Goal: Task Accomplishment & Management: Manage account settings

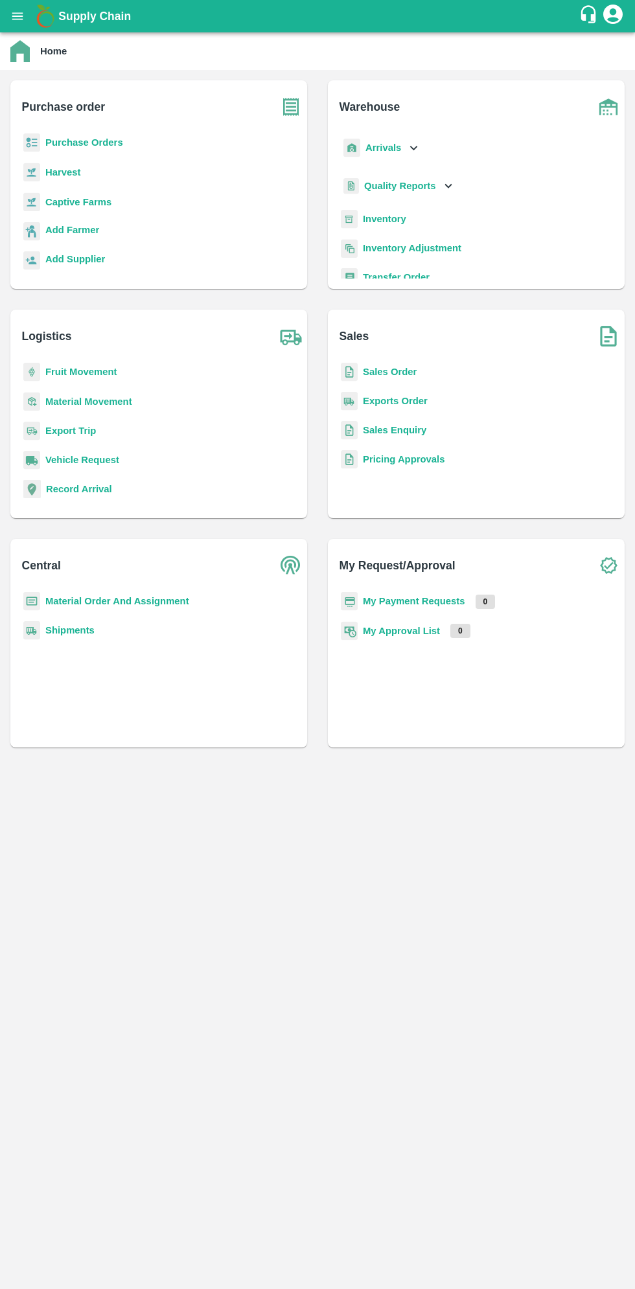
click at [17, 16] on icon "open drawer" at bounding box center [17, 15] width 11 height 7
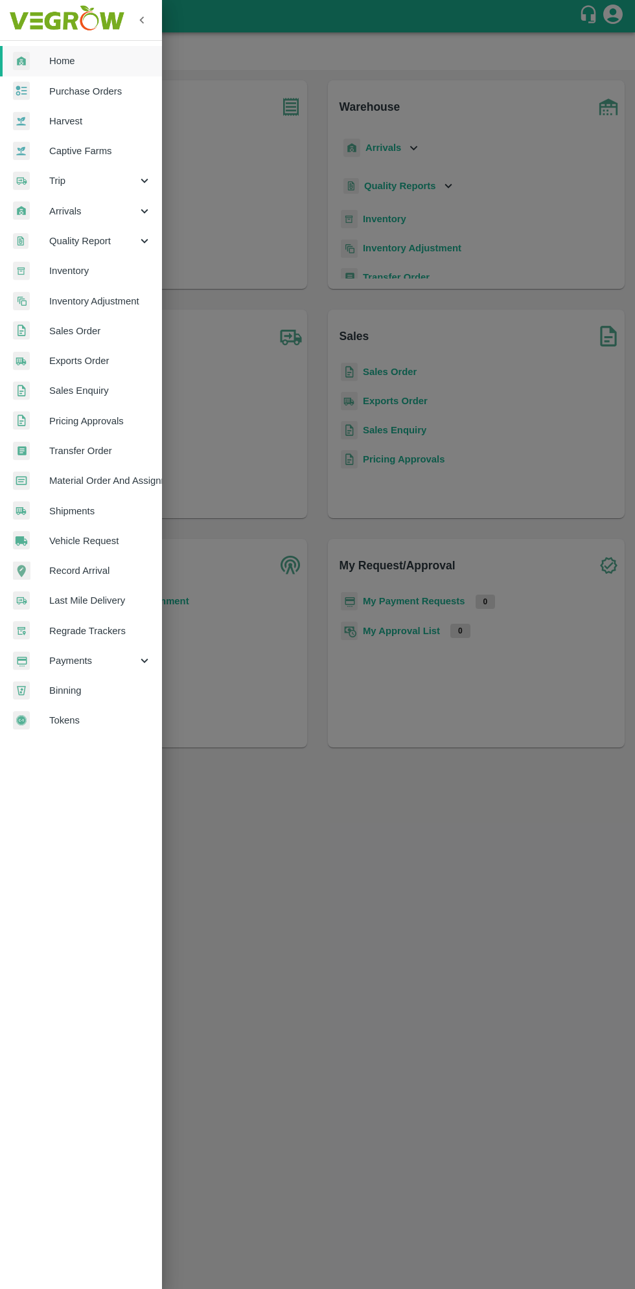
click at [61, 214] on span "Arrivals" at bounding box center [93, 211] width 88 height 14
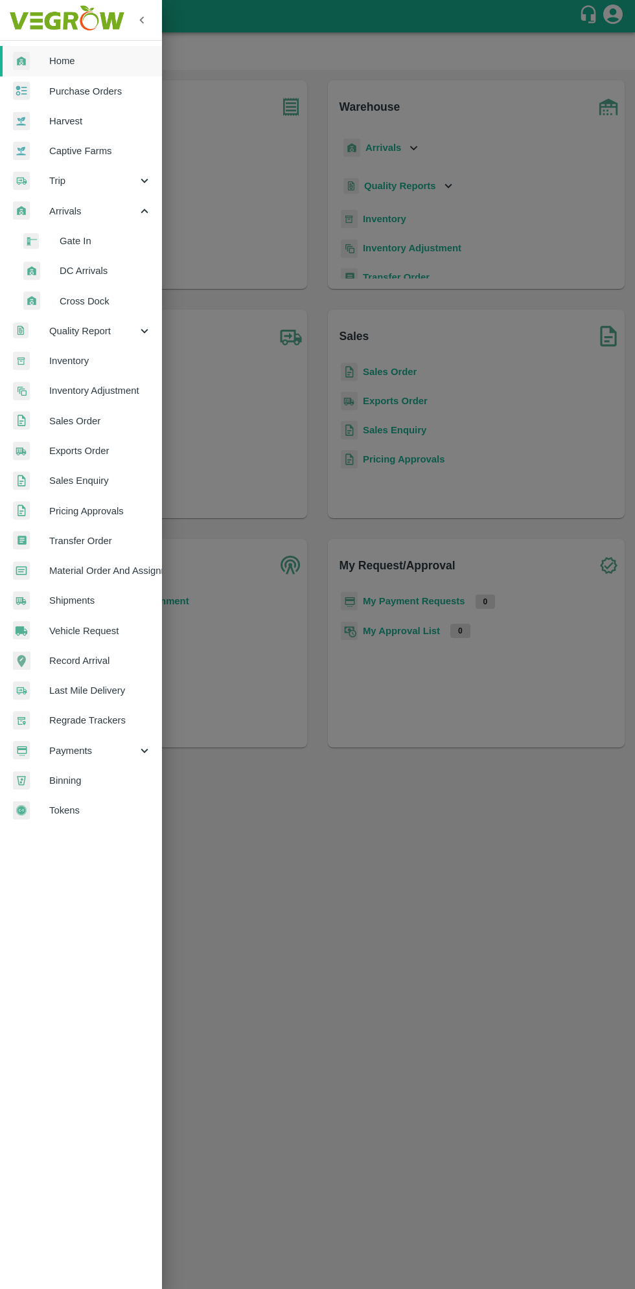
click at [82, 274] on span "DC Arrivals" at bounding box center [106, 271] width 92 height 14
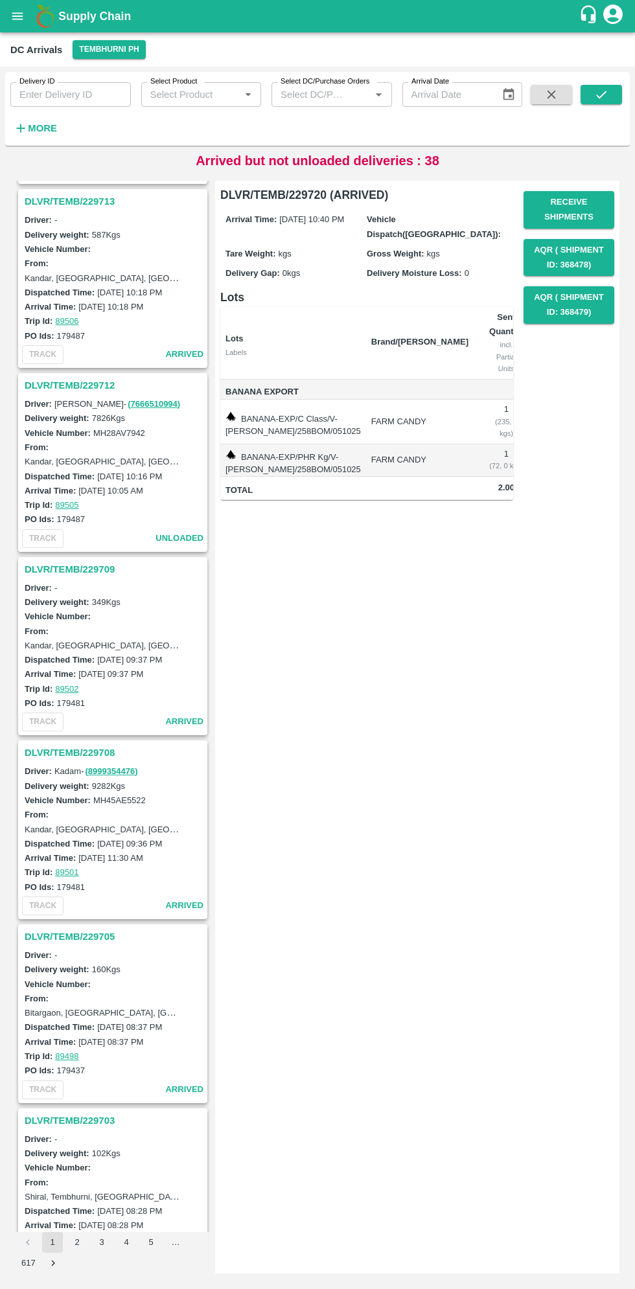
scroll to position [556, 0]
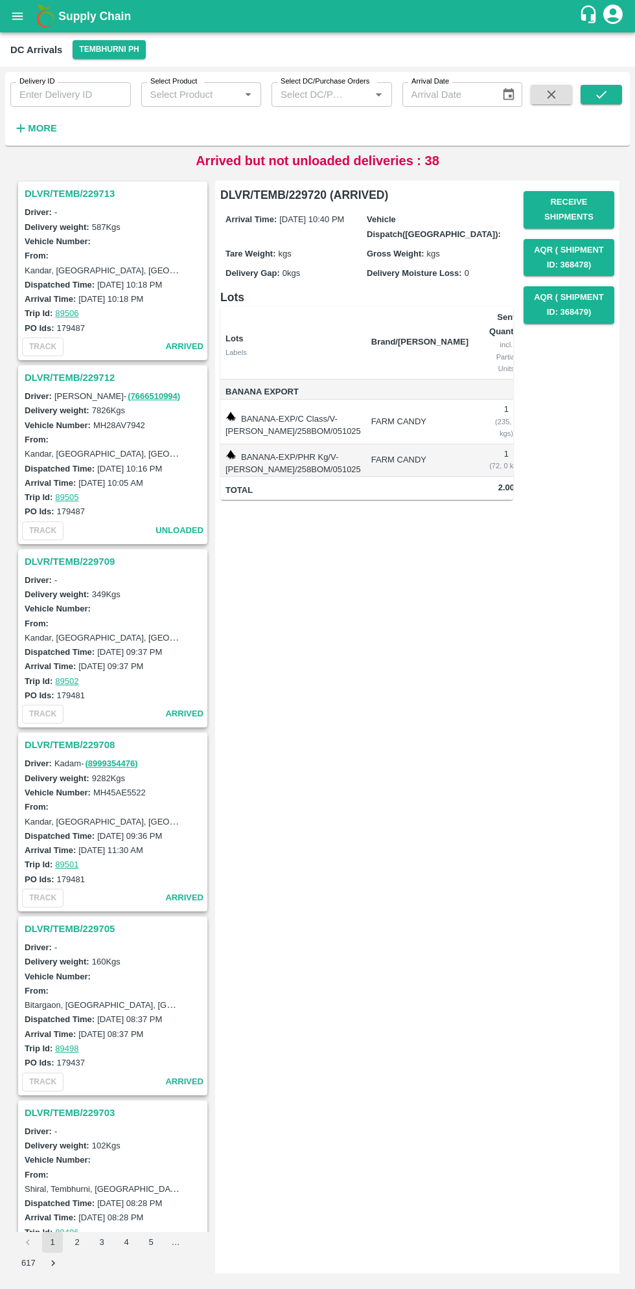
click at [55, 742] on h3 "DLVR/TEMB/229708" at bounding box center [115, 745] width 180 height 17
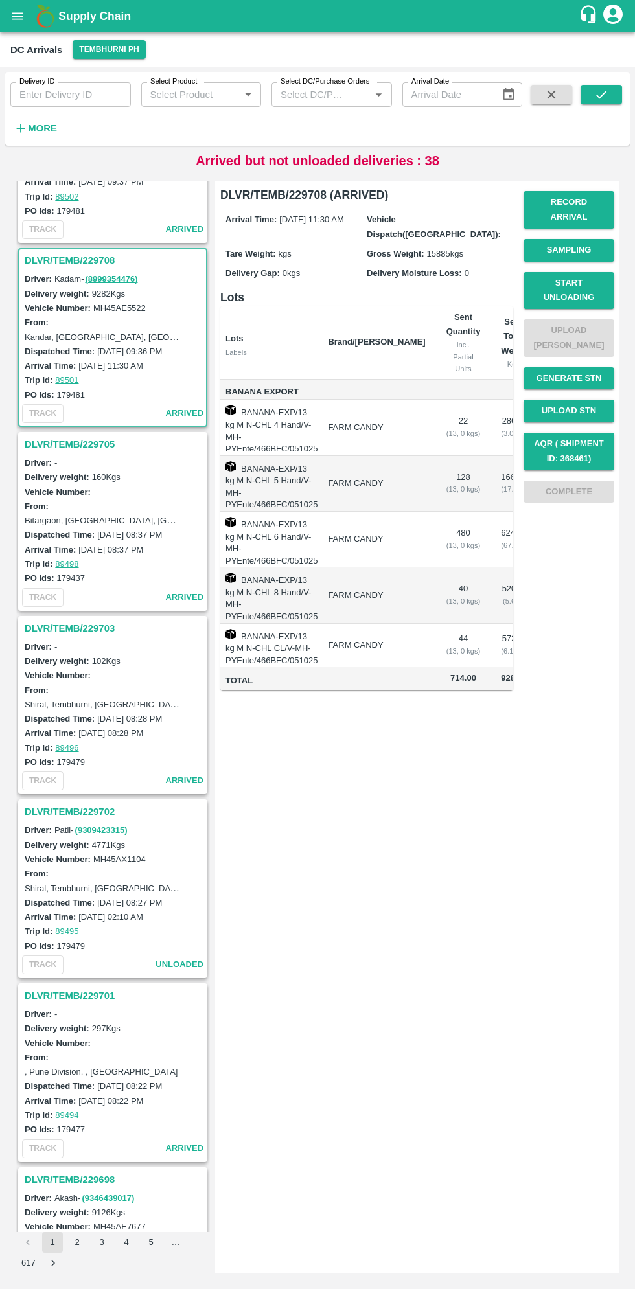
scroll to position [1104, 0]
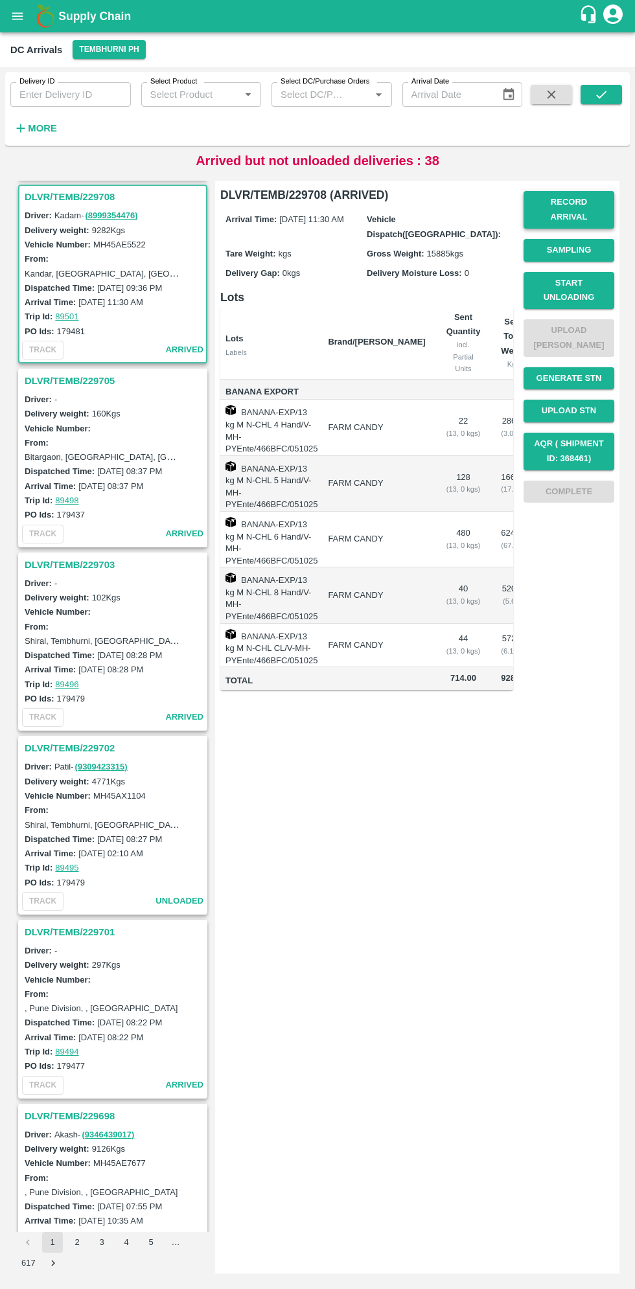
click at [573, 198] on button "Record Arrival" at bounding box center [569, 210] width 91 height 38
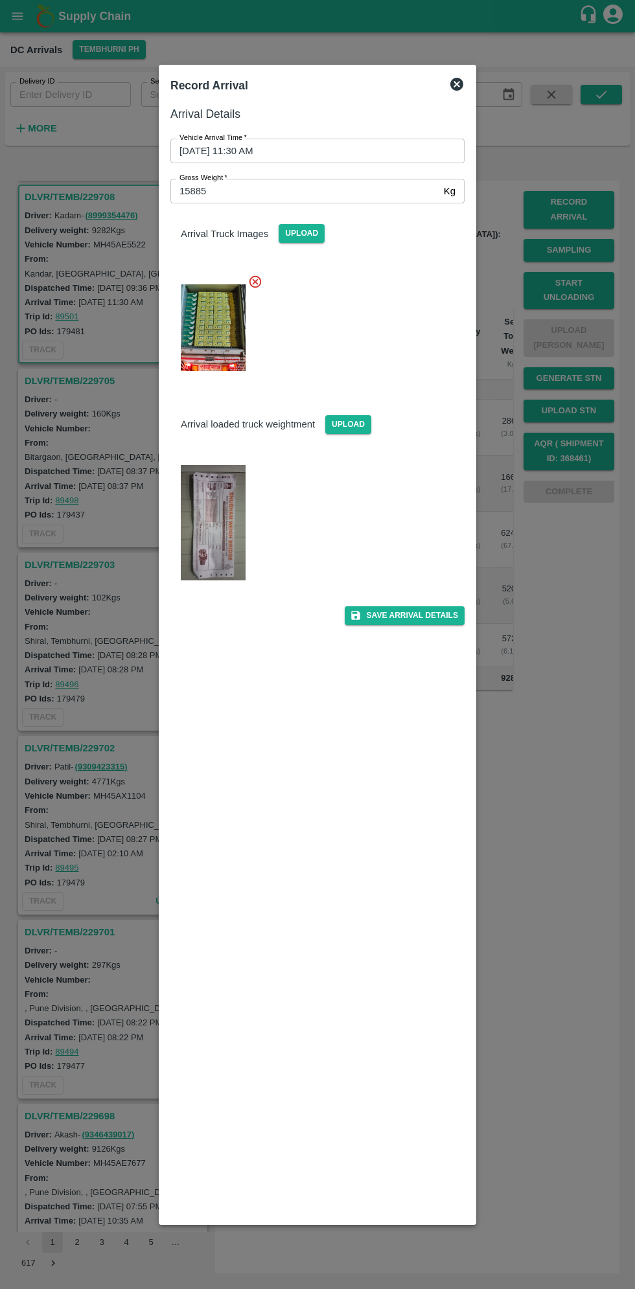
click at [296, 153] on input "[DATE] 11:30 AM" at bounding box center [312, 151] width 285 height 25
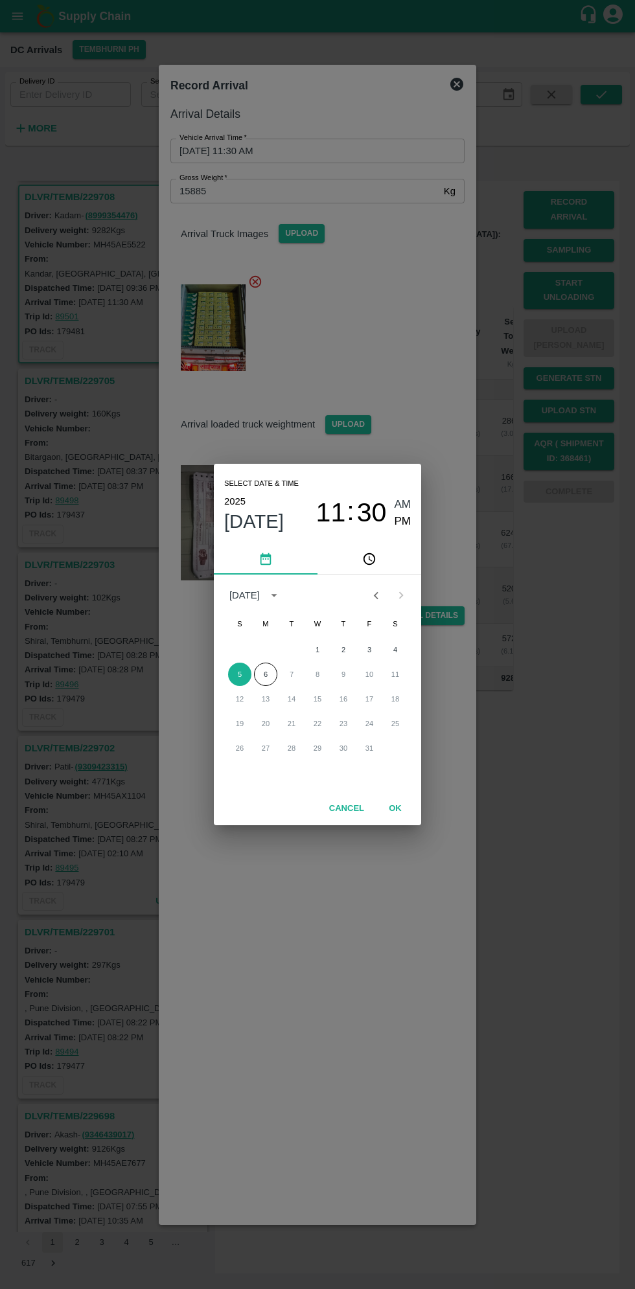
click at [395, 809] on button "OK" at bounding box center [394, 809] width 41 height 23
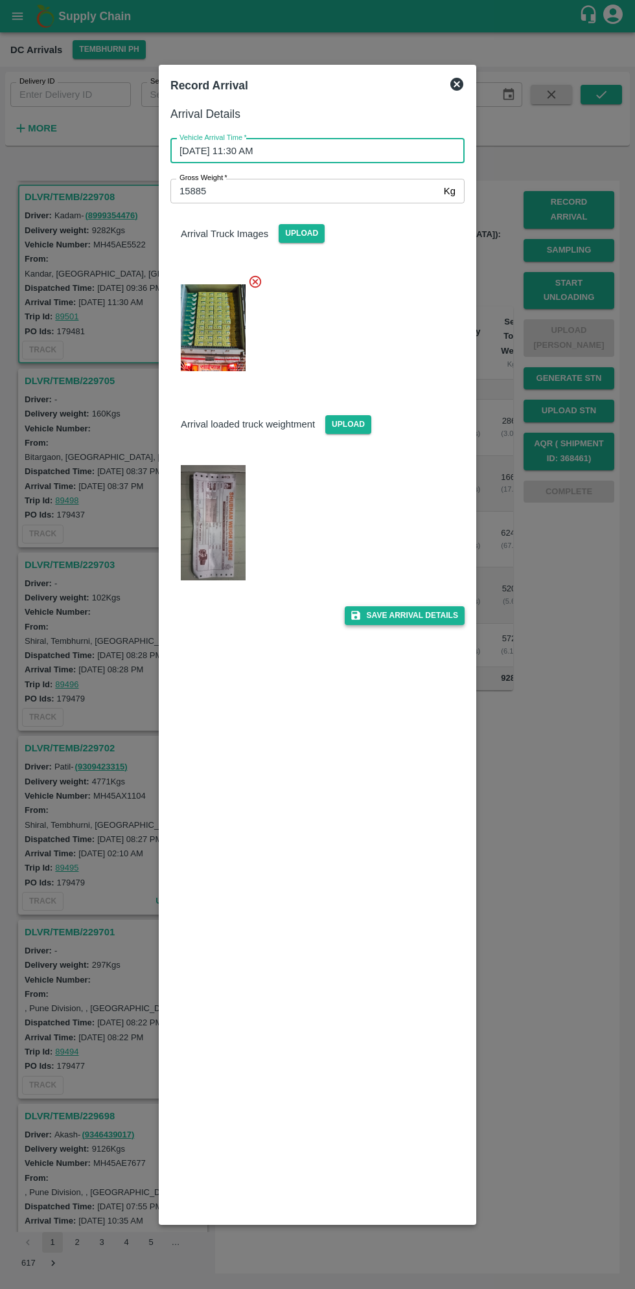
click at [411, 619] on button "Save Arrival Details" at bounding box center [405, 615] width 120 height 19
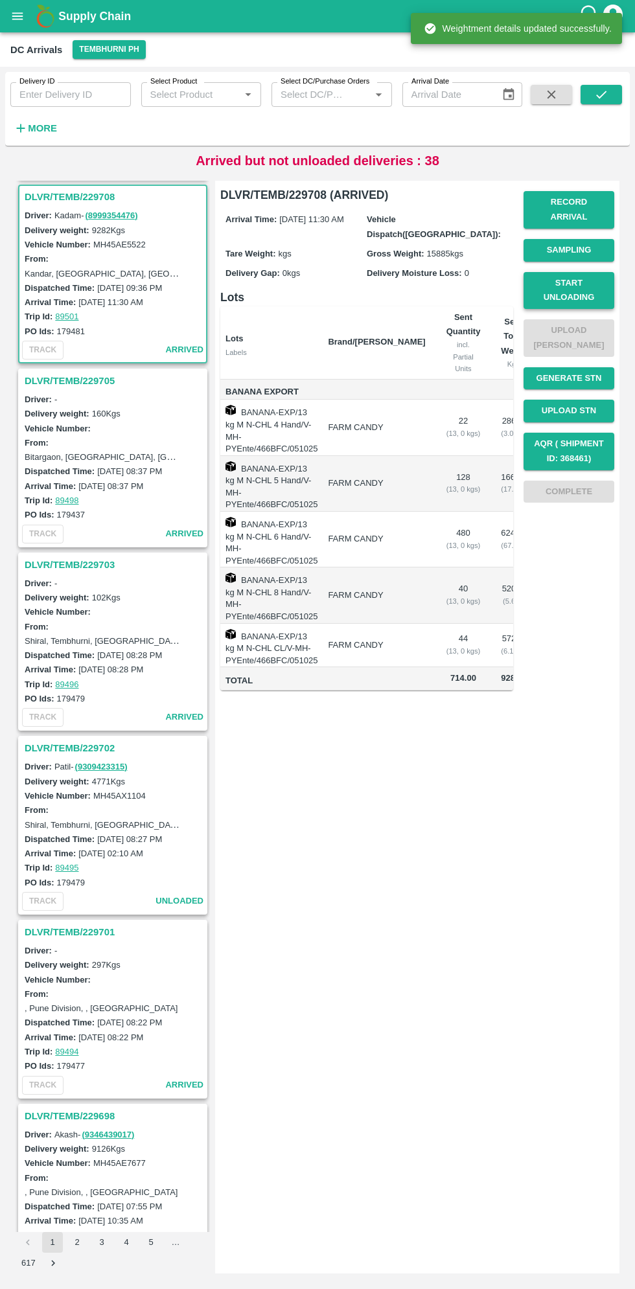
click at [568, 272] on button "Start Unloading" at bounding box center [569, 291] width 91 height 38
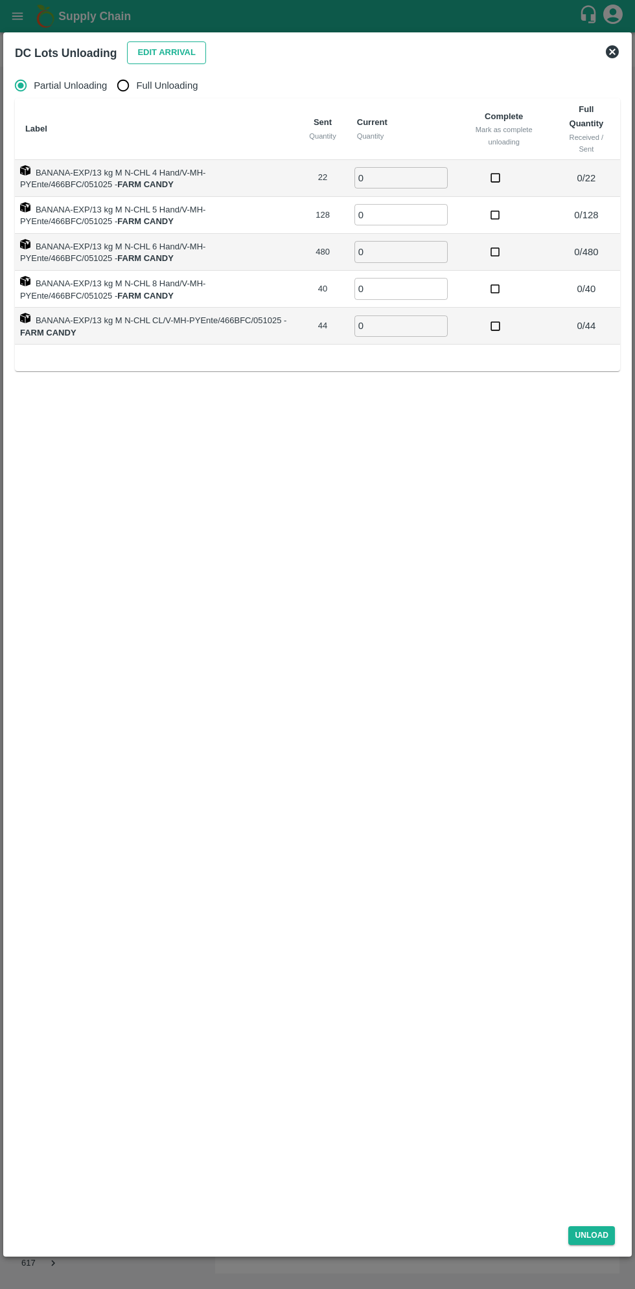
click at [155, 48] on button "Edit Arrival" at bounding box center [166, 52] width 79 height 23
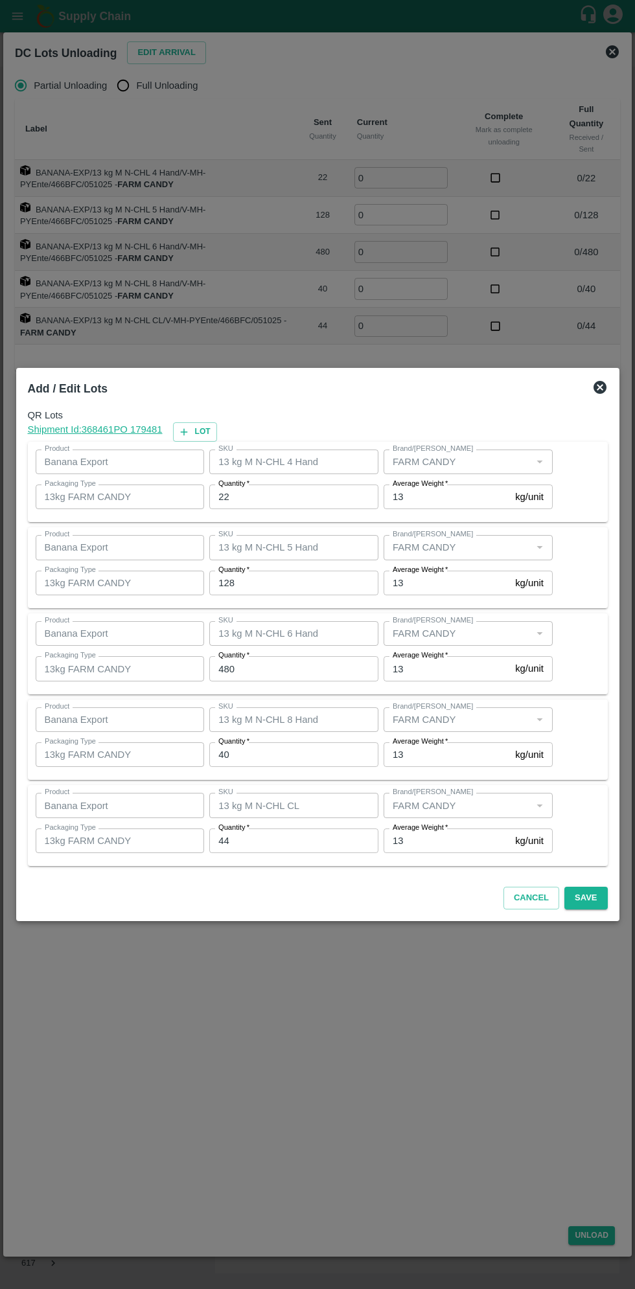
click at [288, 501] on input "22" at bounding box center [293, 497] width 169 height 25
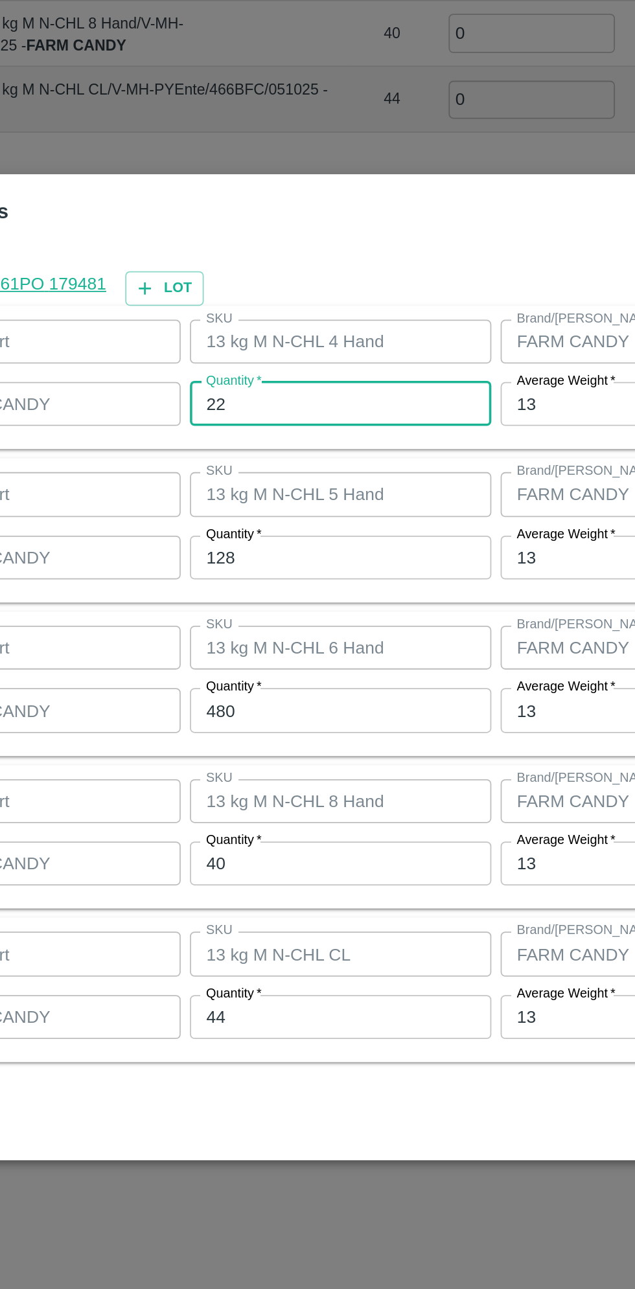
click at [257, 587] on input "128" at bounding box center [293, 583] width 169 height 25
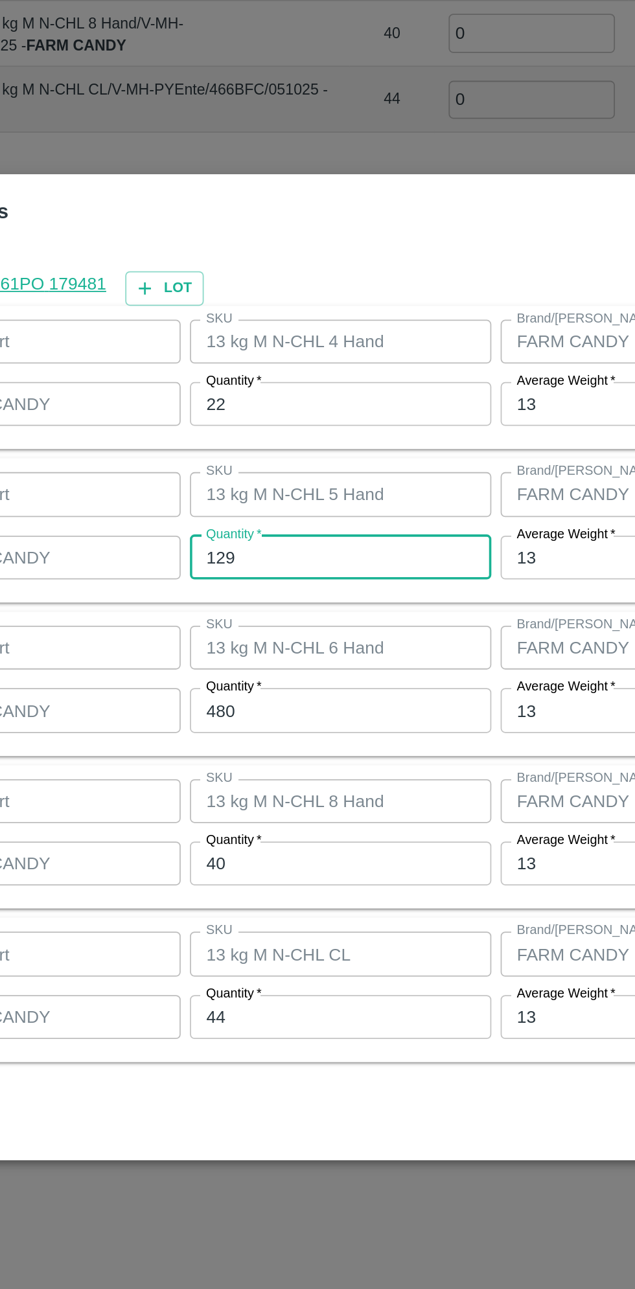
type input "129"
click at [282, 673] on input "480" at bounding box center [293, 668] width 169 height 25
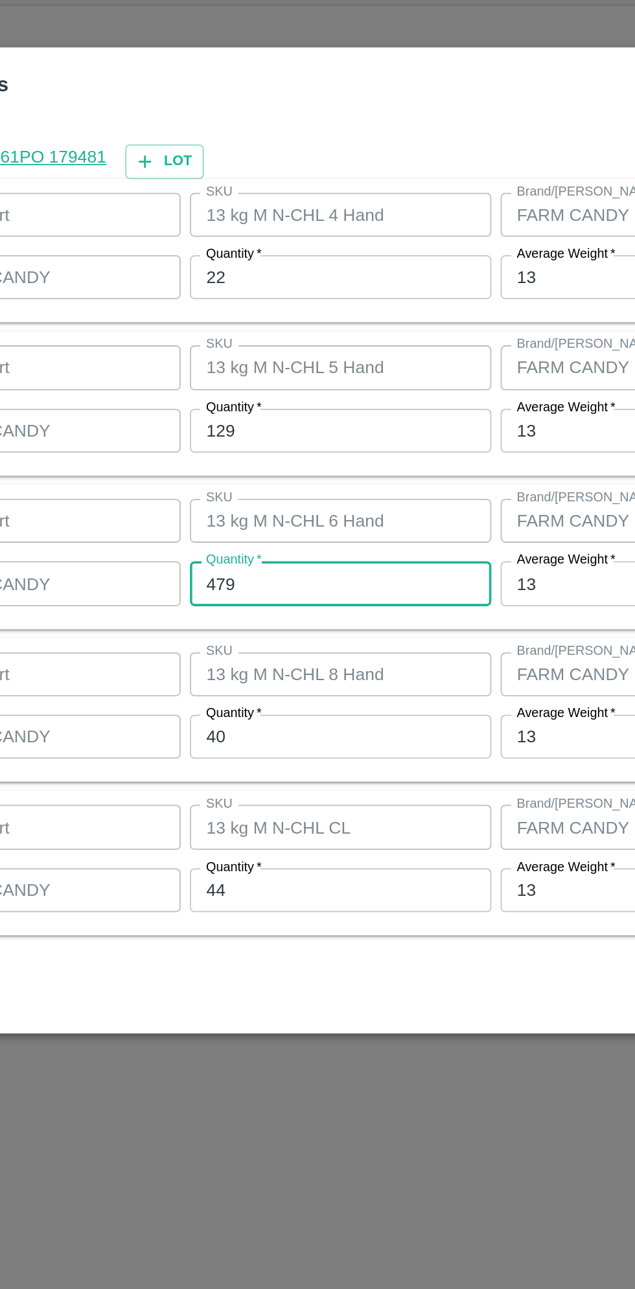
type input "479"
click at [270, 751] on input "40" at bounding box center [293, 754] width 169 height 25
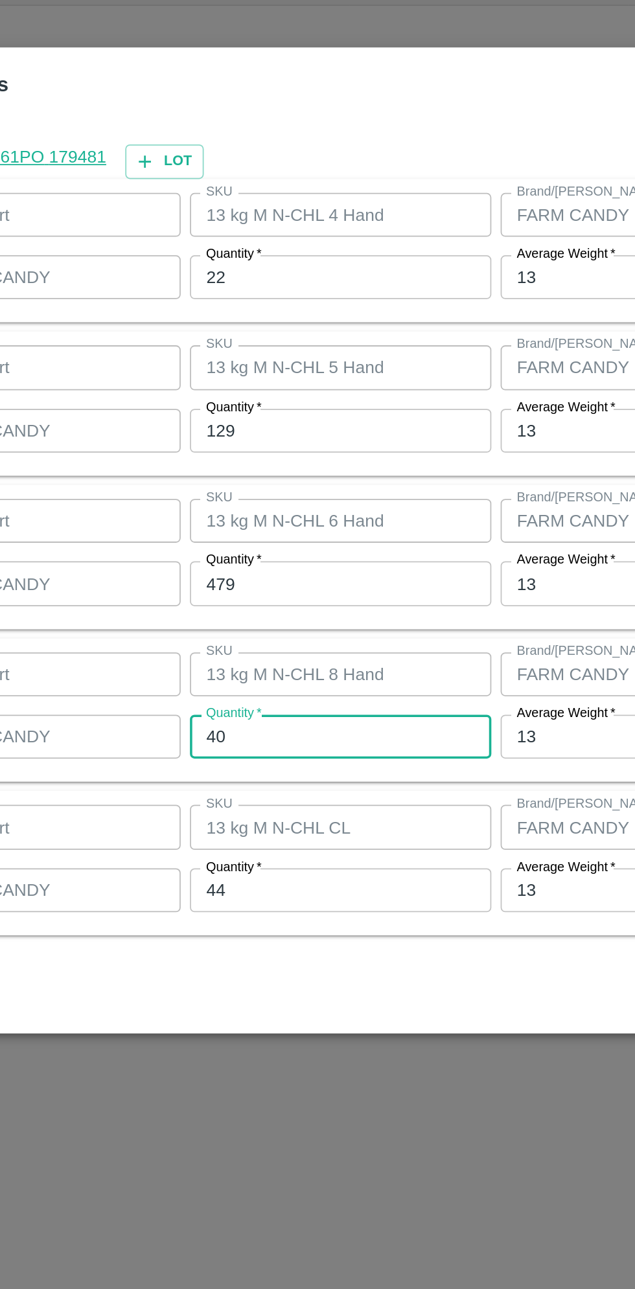
type input "4"
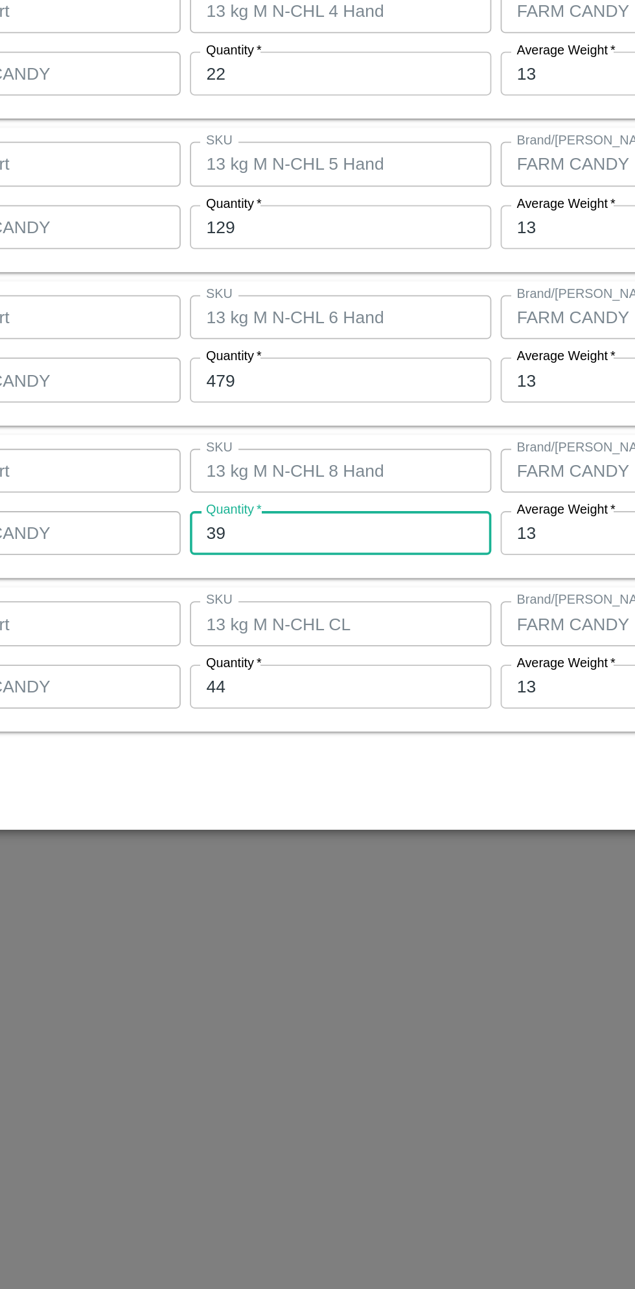
type input "39"
click at [250, 841] on input "44" at bounding box center [293, 841] width 169 height 25
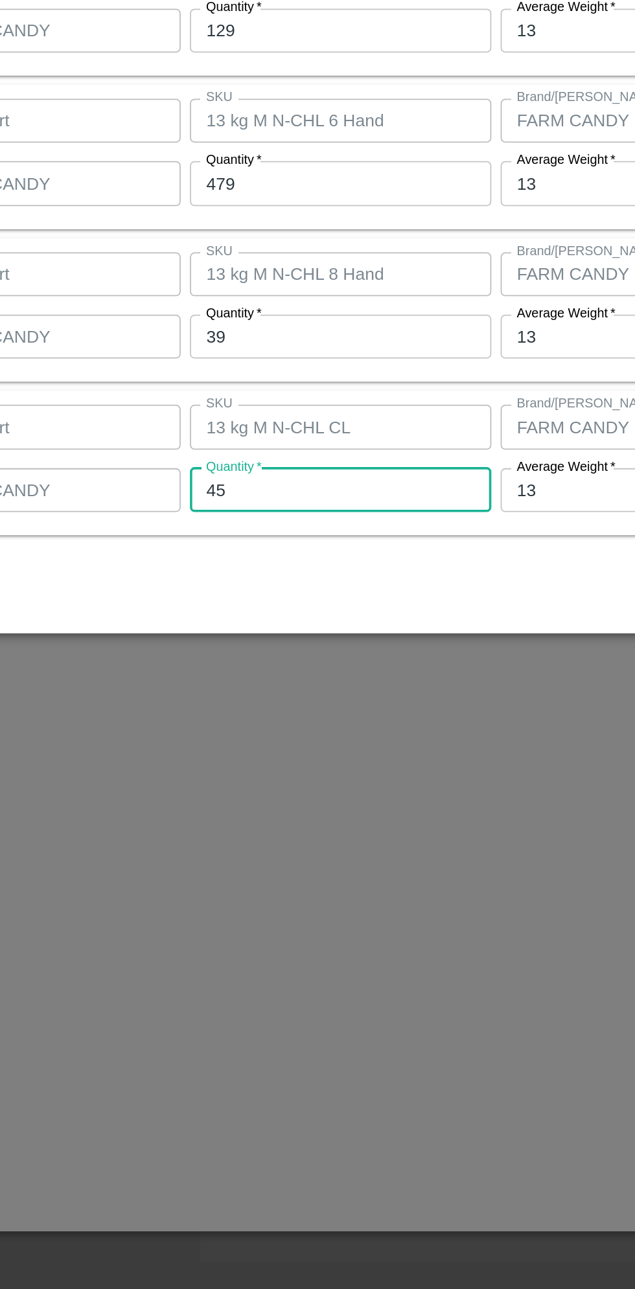
scroll to position [0, 0]
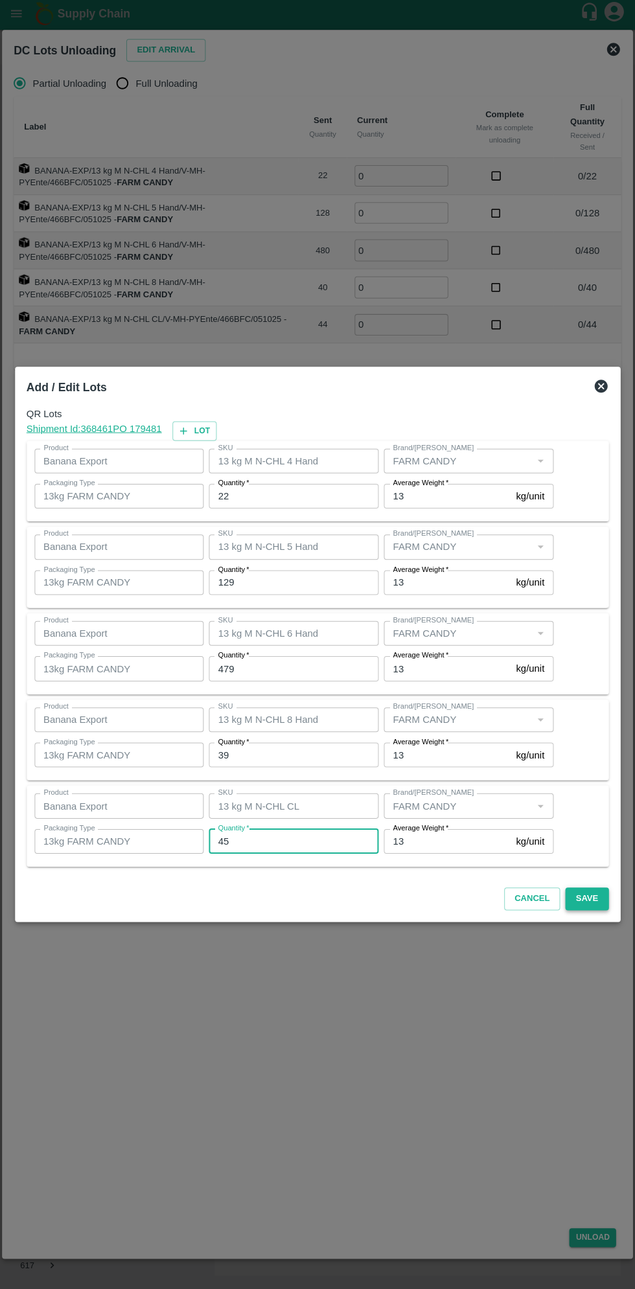
type input "45"
click at [590, 898] on button "Save" at bounding box center [585, 898] width 43 height 23
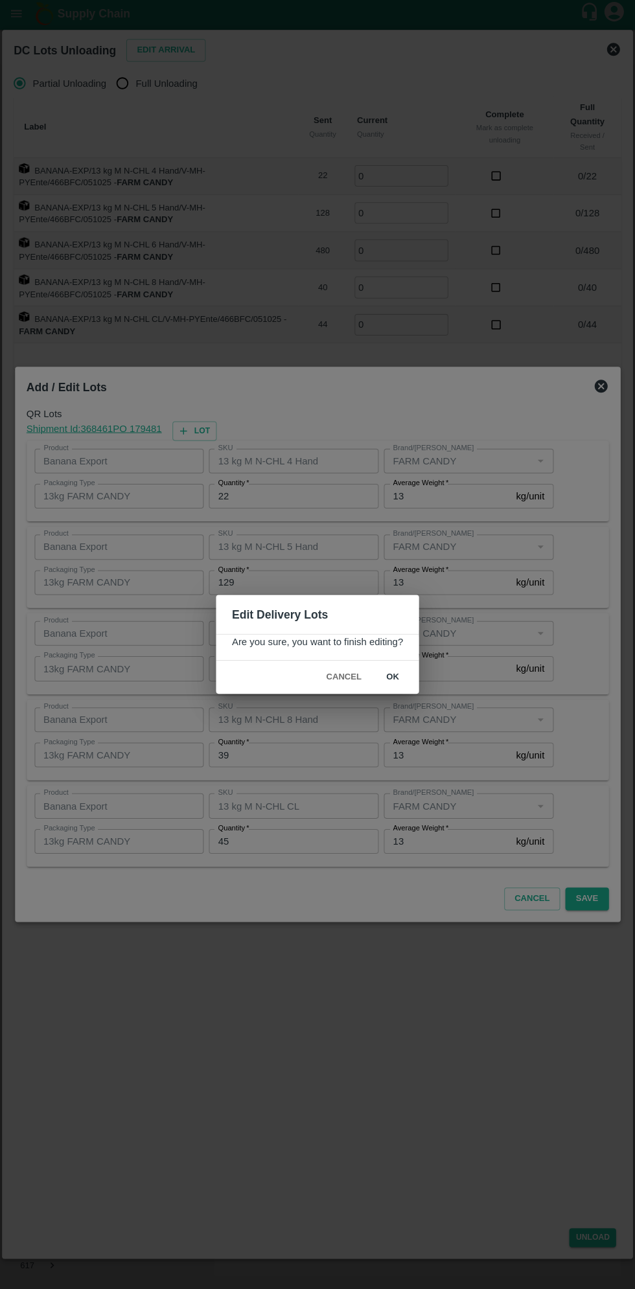
click at [411, 684] on button "ok" at bounding box center [392, 677] width 41 height 23
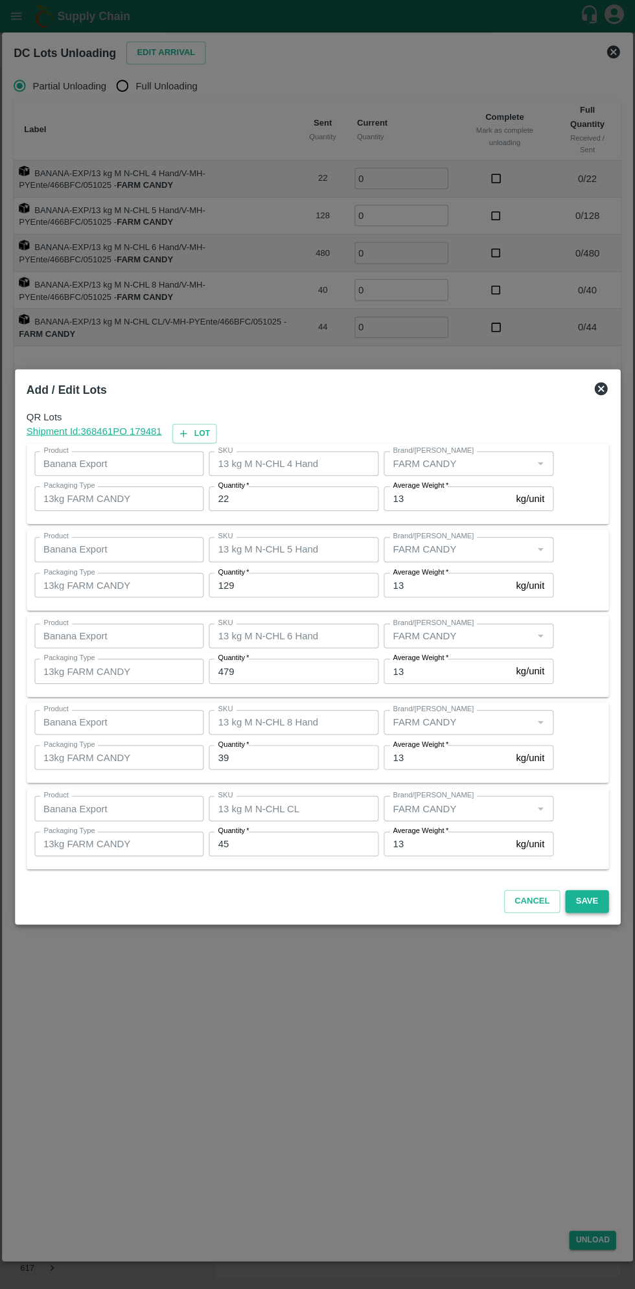
click at [604, 895] on button "Save" at bounding box center [585, 898] width 43 height 23
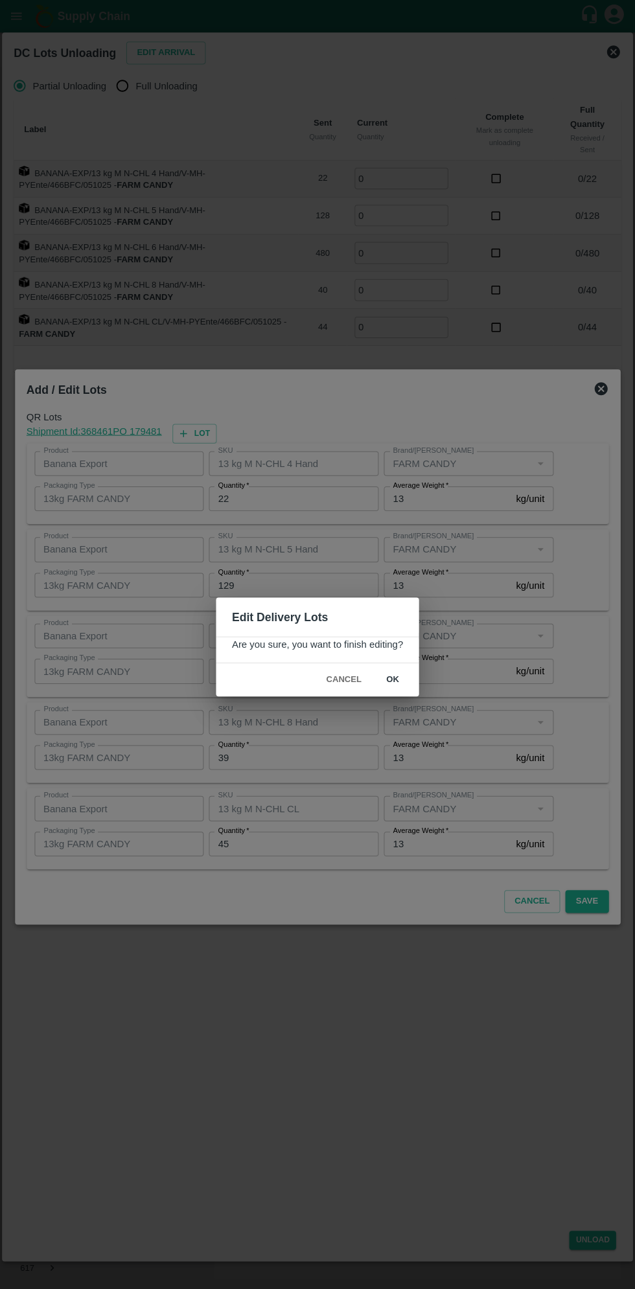
click at [391, 677] on button "ok" at bounding box center [392, 677] width 41 height 23
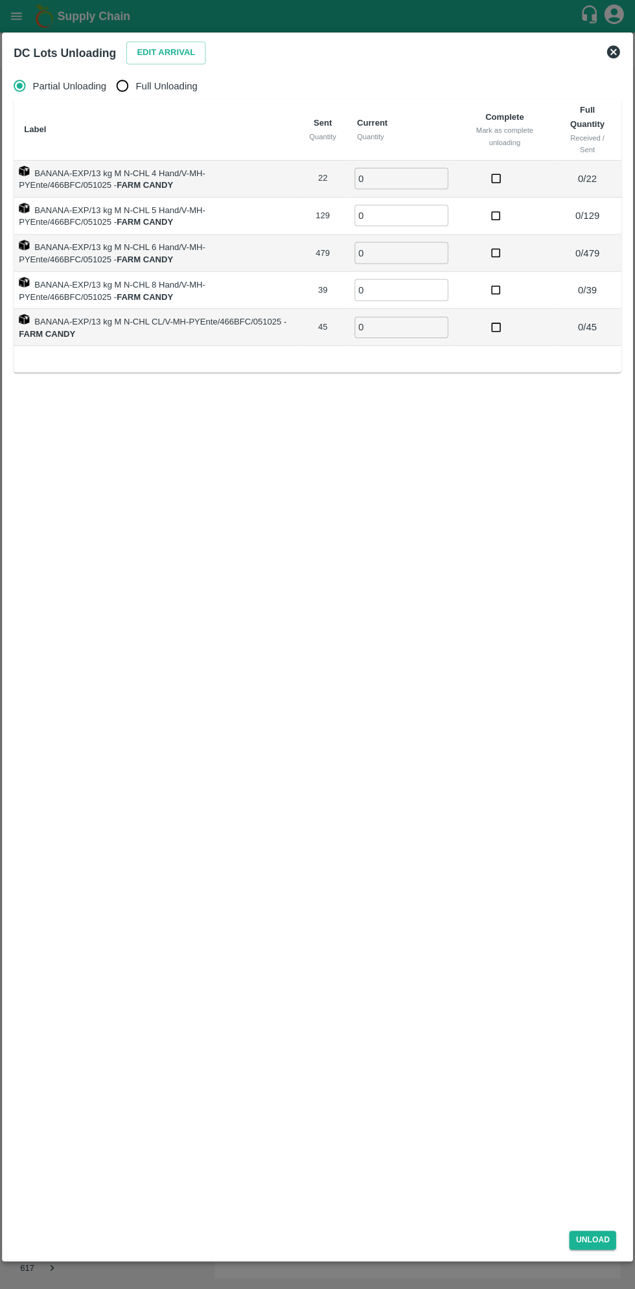
click at [163, 87] on span "Full Unloading" at bounding box center [168, 85] width 62 height 14
click at [136, 87] on input "Full Unloading" at bounding box center [123, 86] width 26 height 26
radio input "true"
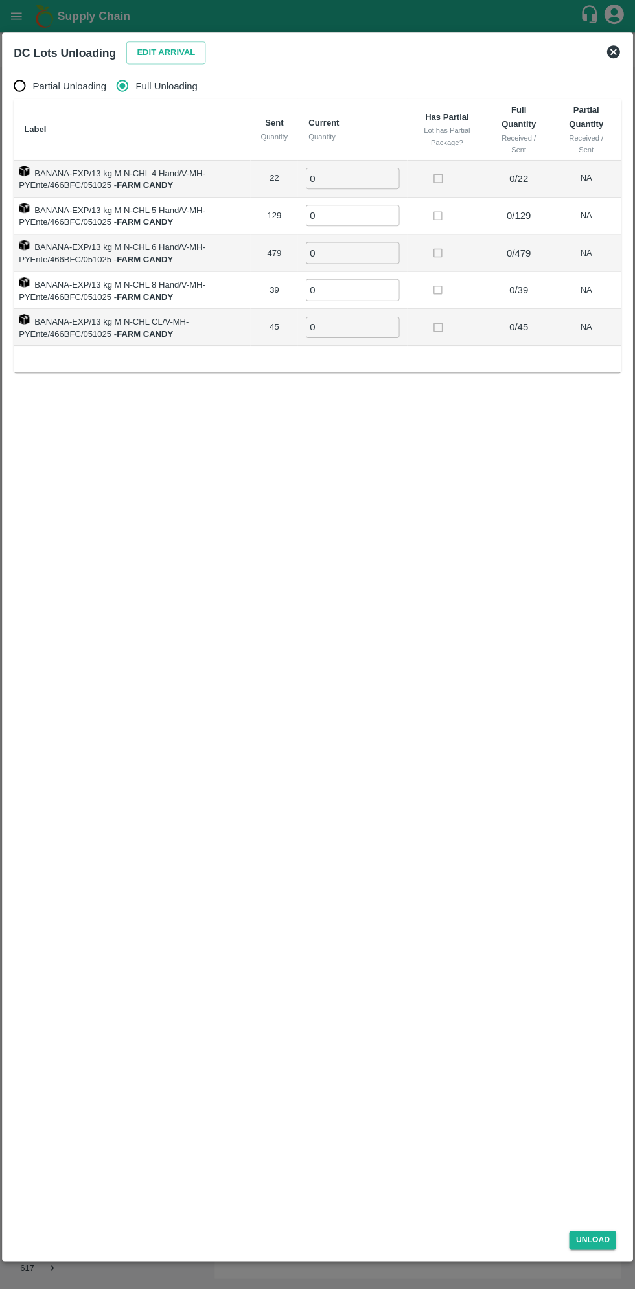
click at [346, 182] on input "0" at bounding box center [352, 177] width 93 height 21
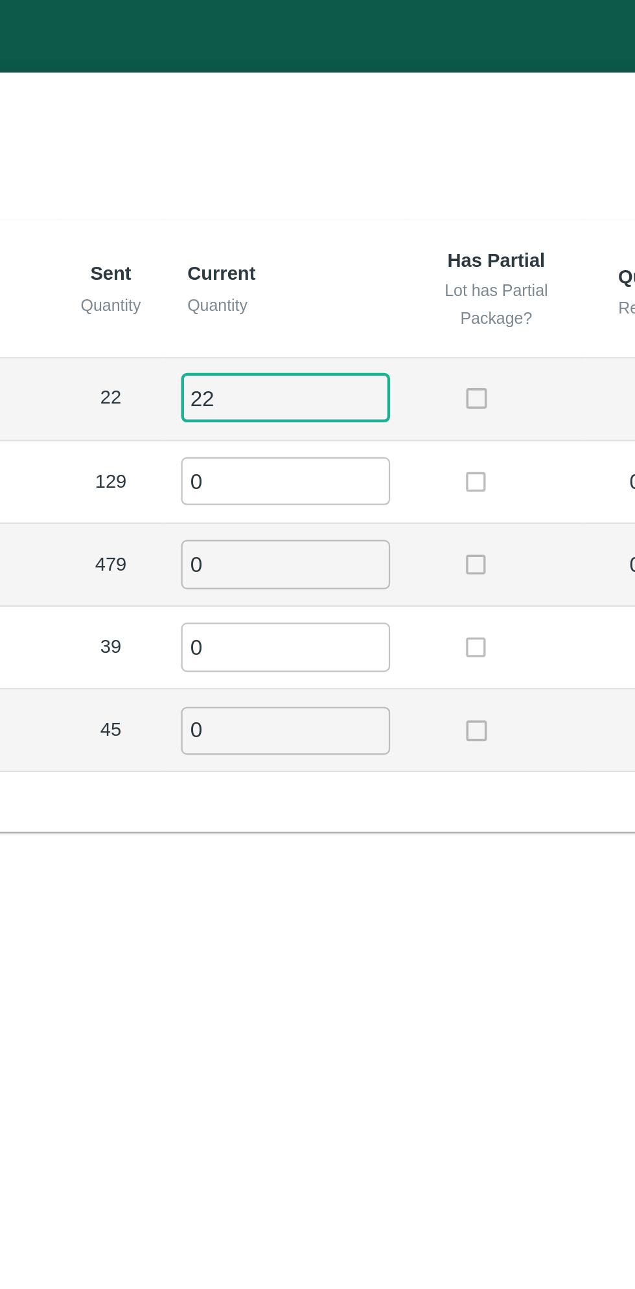
type input "22"
click at [333, 210] on input "0" at bounding box center [352, 214] width 93 height 21
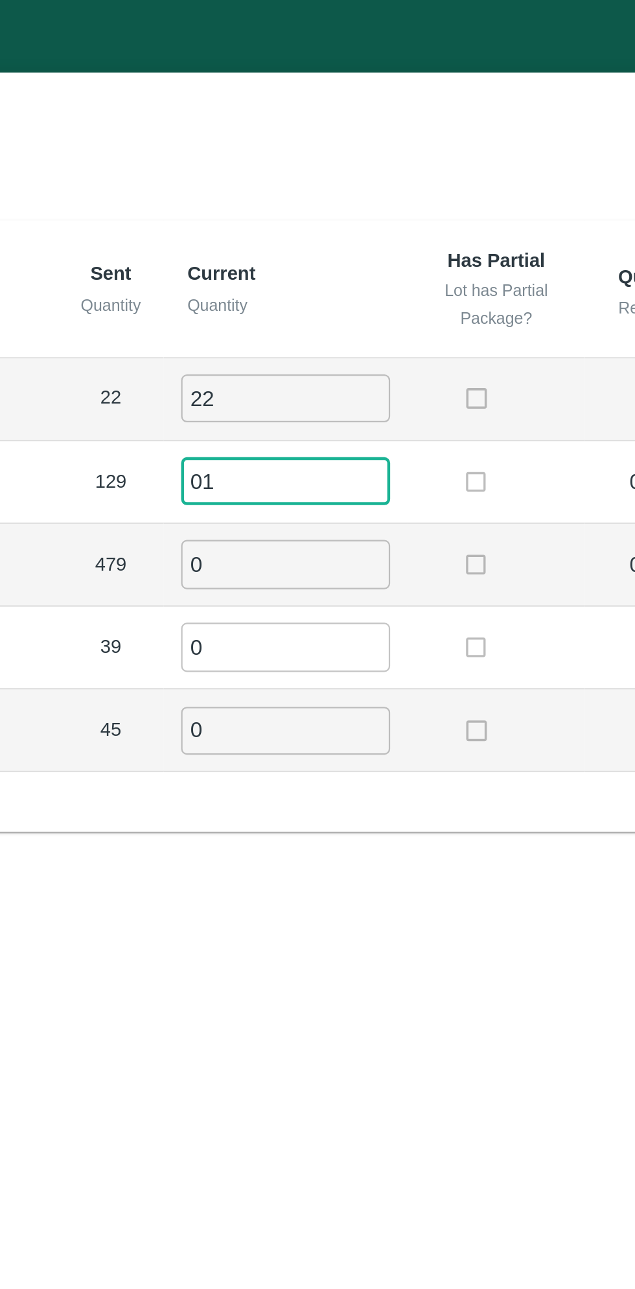
type input "0"
type input "129"
click at [360, 254] on input "0" at bounding box center [352, 251] width 93 height 21
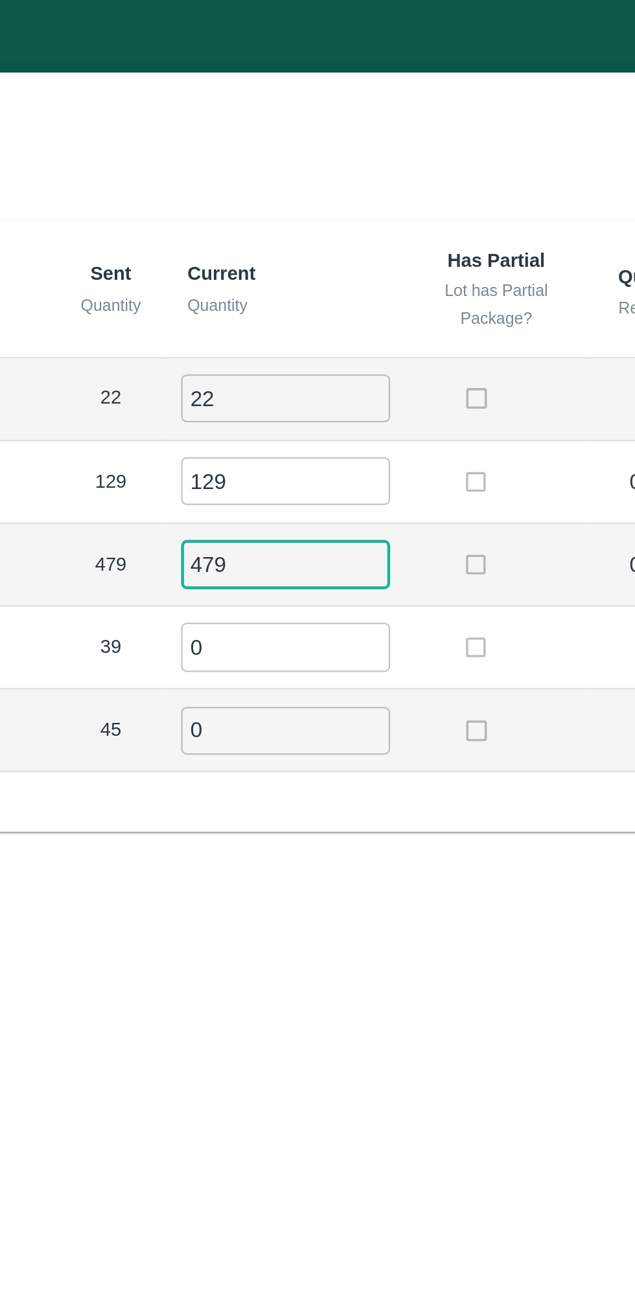
type input "479"
click at [336, 293] on input "0" at bounding box center [352, 288] width 93 height 21
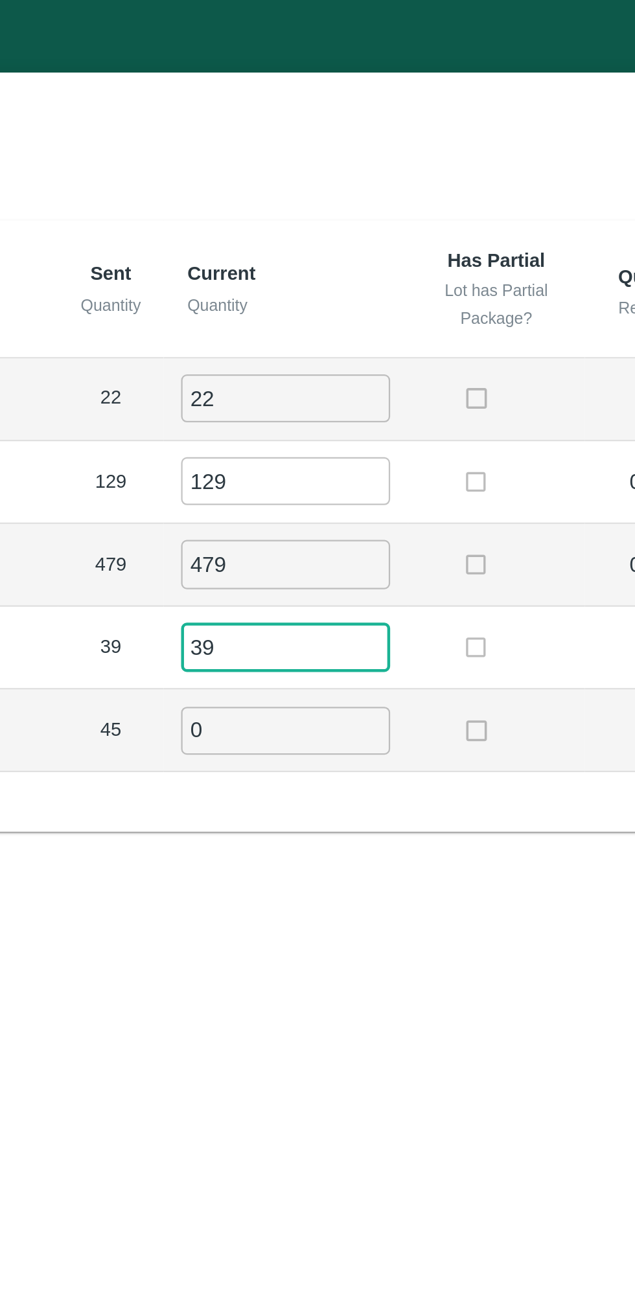
type input "39"
click at [332, 323] on input "0" at bounding box center [352, 326] width 93 height 21
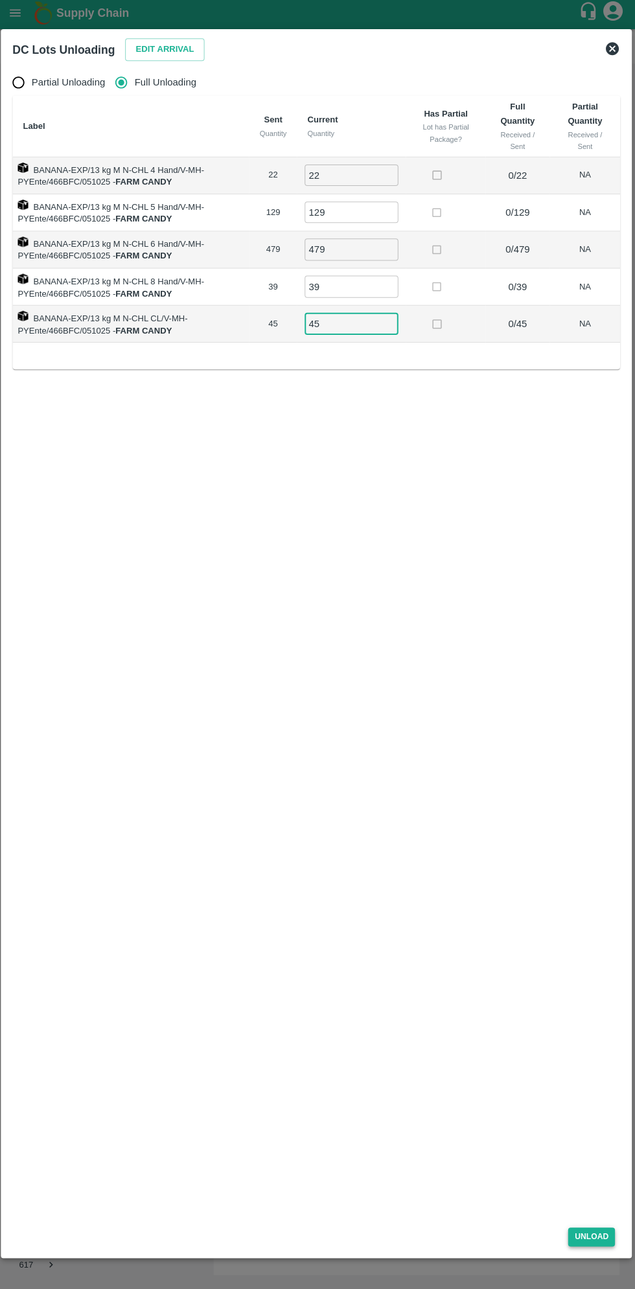
type input "45"
click at [603, 1228] on button "Unload" at bounding box center [591, 1235] width 47 height 19
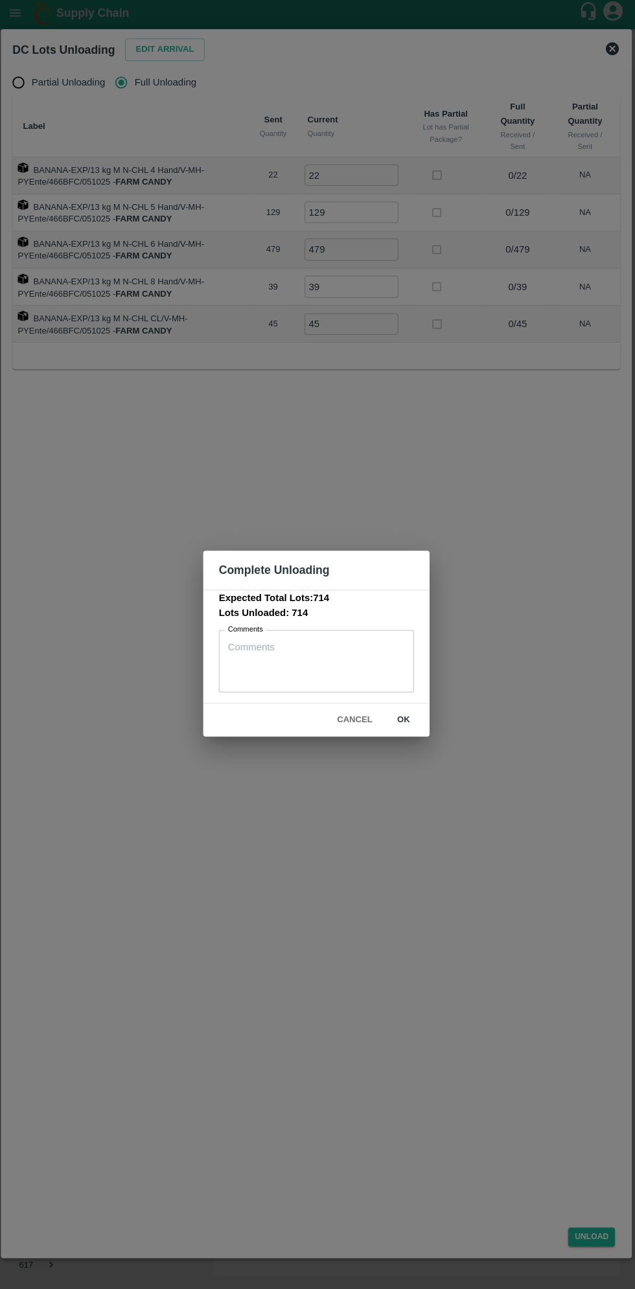
click at [404, 720] on button "ok" at bounding box center [404, 720] width 41 height 23
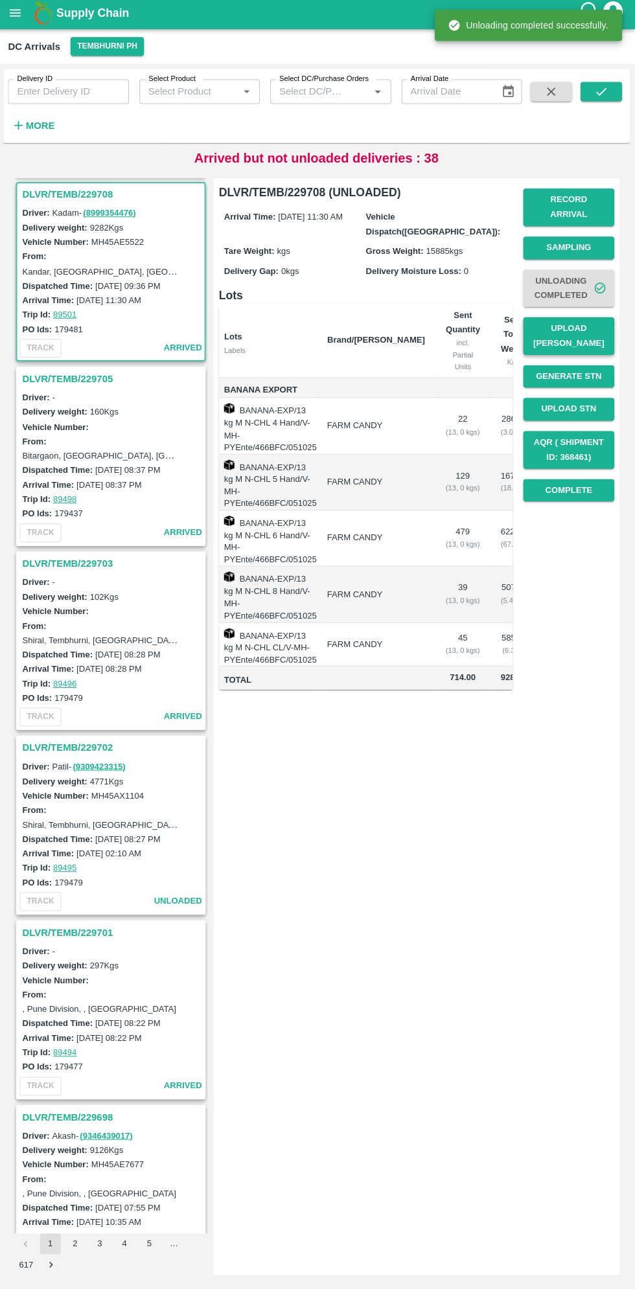
click at [578, 325] on button "Upload [PERSON_NAME]" at bounding box center [569, 338] width 91 height 38
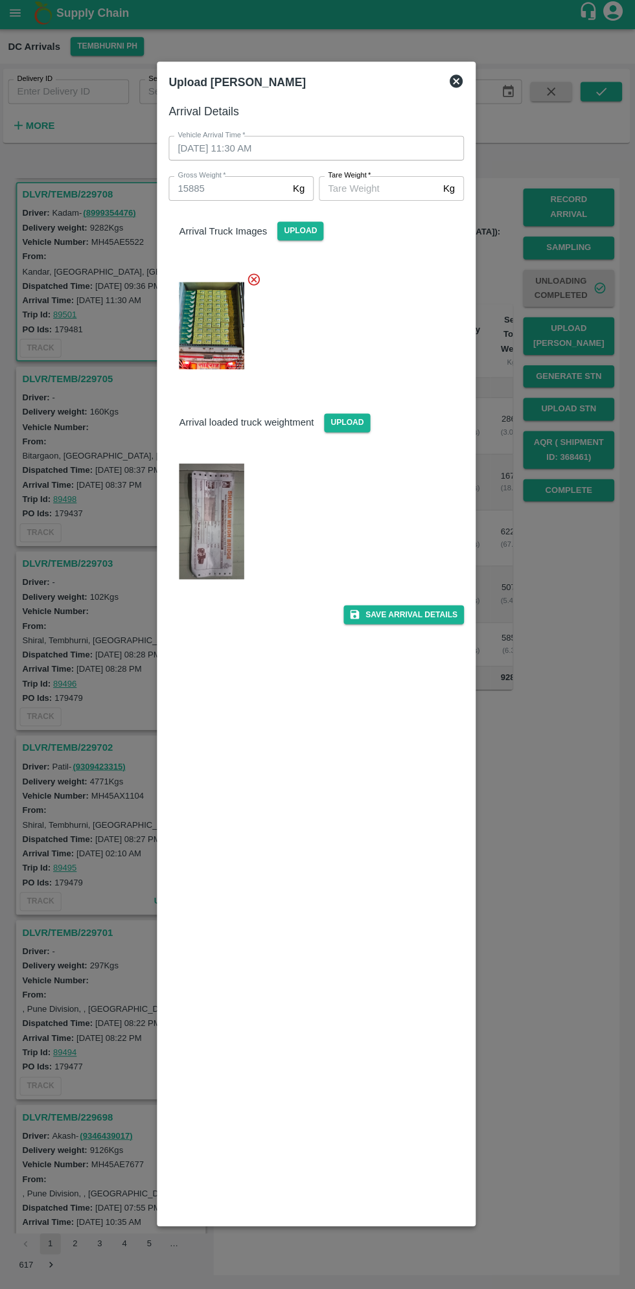
click at [211, 519] on img at bounding box center [213, 522] width 65 height 115
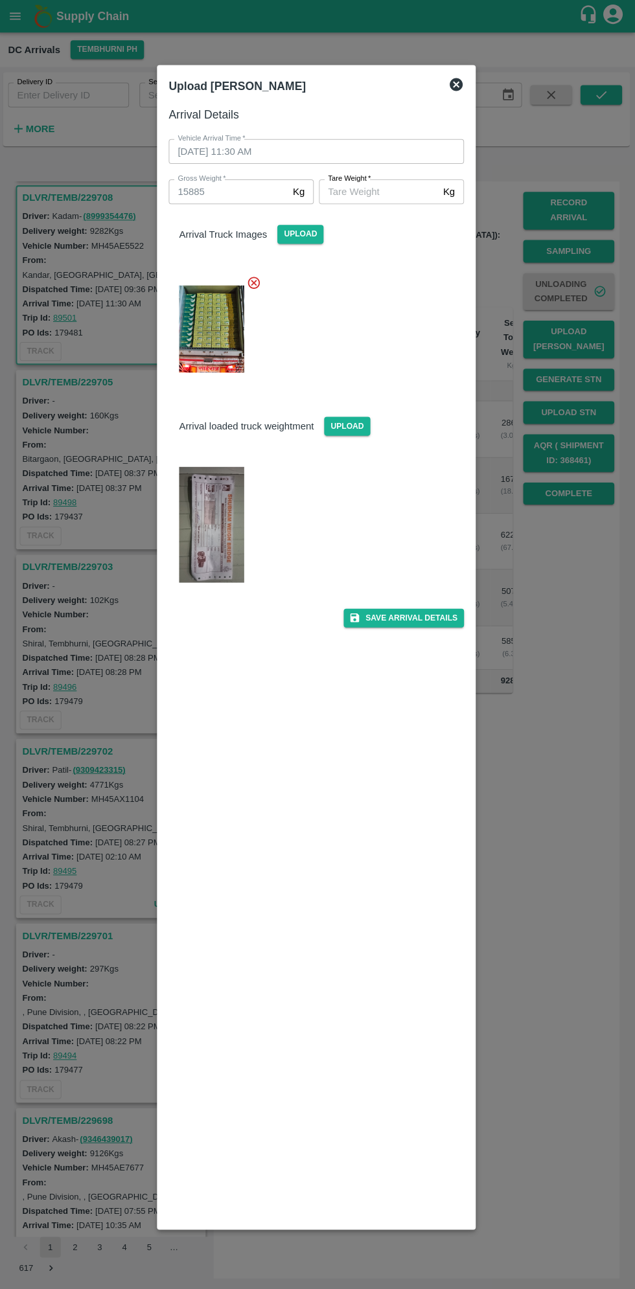
click at [370, 178] on span "*" at bounding box center [369, 178] width 5 height 8
click at [370, 179] on input "[PERSON_NAME]   *" at bounding box center [379, 191] width 119 height 25
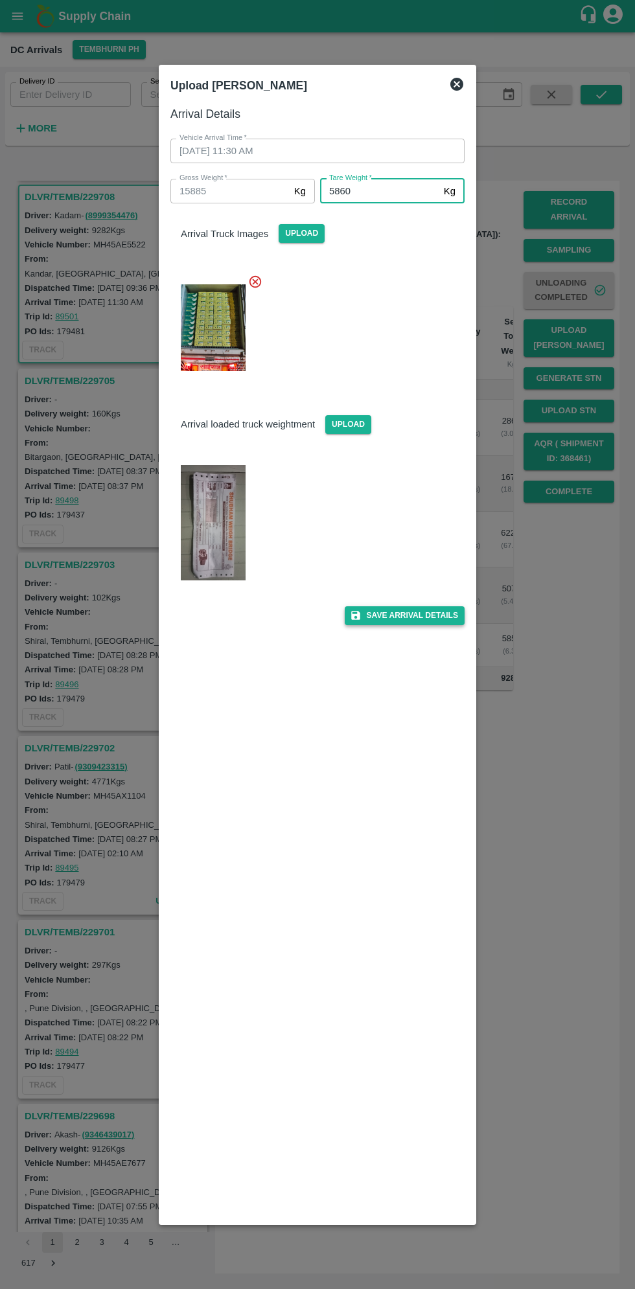
type input "5860"
click at [420, 616] on button "Save Arrival Details" at bounding box center [405, 615] width 120 height 19
